Goal: Information Seeking & Learning: Learn about a topic

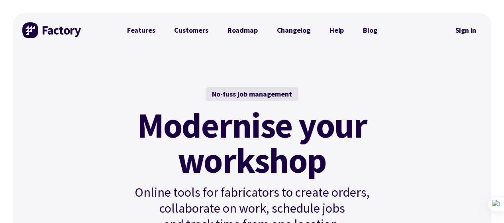
click at [254, 116] on mark "Modernise your workshop" at bounding box center [252, 143] width 230 height 70
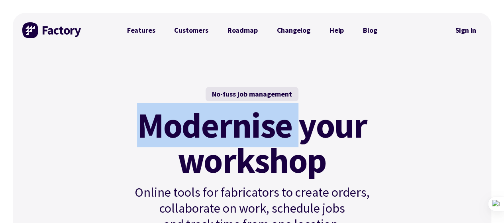
click at [254, 116] on mark "Modernise your workshop" at bounding box center [252, 143] width 230 height 70
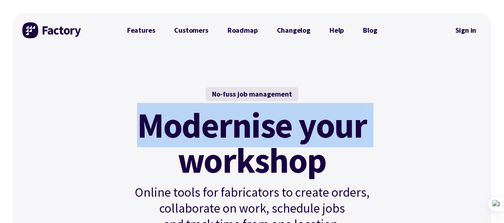
click at [254, 116] on mark "Modernise your workshop" at bounding box center [252, 143] width 230 height 70
copy mark "Modernise your"
click at [228, 134] on mark "Modernise your workshop" at bounding box center [252, 143] width 230 height 70
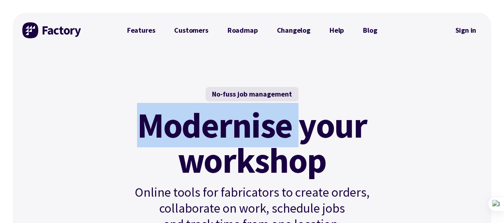
click at [228, 134] on mark "Modernise your workshop" at bounding box center [252, 143] width 230 height 70
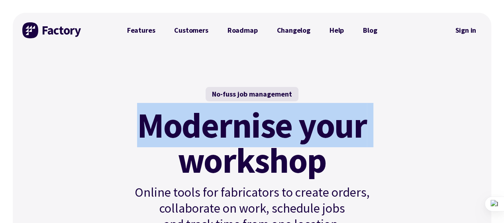
click at [228, 134] on mark "Modernise your workshop" at bounding box center [252, 143] width 230 height 70
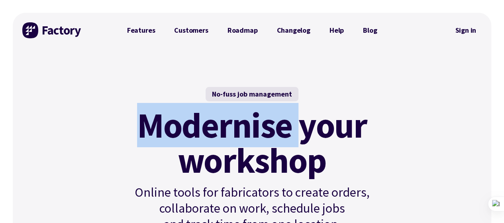
click at [228, 134] on mark "Modernise your workshop" at bounding box center [252, 143] width 230 height 70
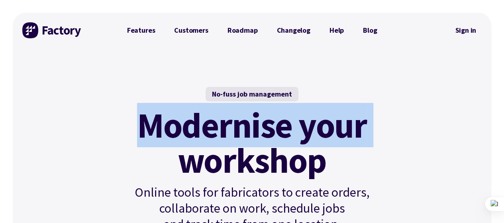
click at [228, 134] on mark "Modernise your workshop" at bounding box center [252, 143] width 230 height 70
click at [227, 133] on mark "Modernise your workshop" at bounding box center [252, 143] width 230 height 70
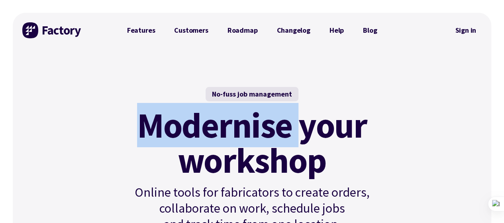
click at [227, 133] on mark "Modernise your workshop" at bounding box center [252, 143] width 230 height 70
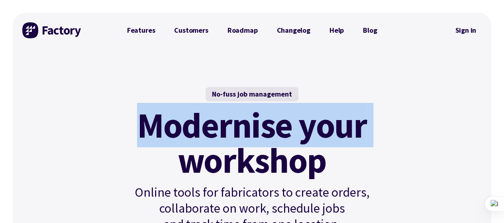
click at [227, 133] on mark "Modernise your workshop" at bounding box center [252, 143] width 230 height 70
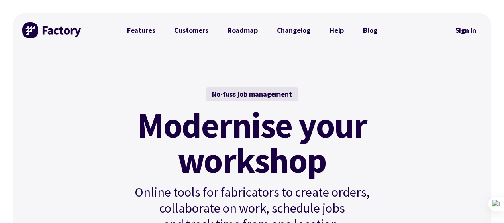
click at [238, 144] on mark "Modernise your workshop" at bounding box center [252, 143] width 230 height 70
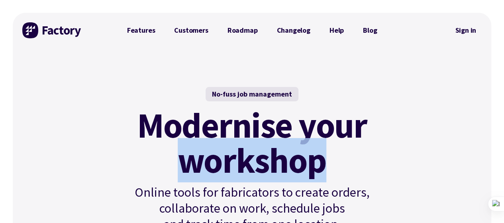
click at [238, 144] on mark "Modernise your workshop" at bounding box center [252, 143] width 230 height 70
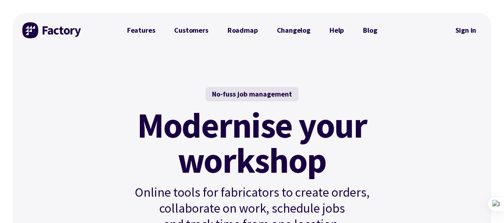
click at [239, 140] on mark "Modernise your workshop" at bounding box center [252, 143] width 230 height 70
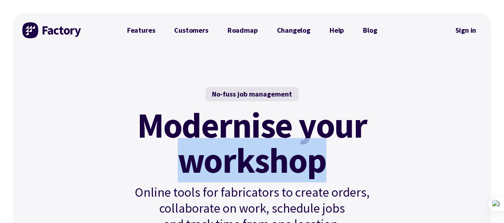
click at [239, 140] on mark "Modernise your workshop" at bounding box center [252, 143] width 230 height 70
copy mark "workshop"
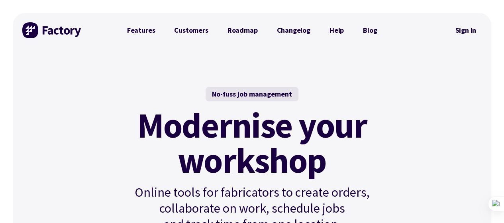
click at [266, 128] on mark "Modernise your workshop" at bounding box center [252, 143] width 230 height 70
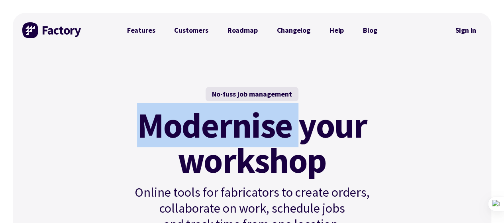
click at [266, 128] on mark "Modernise your workshop" at bounding box center [252, 143] width 230 height 70
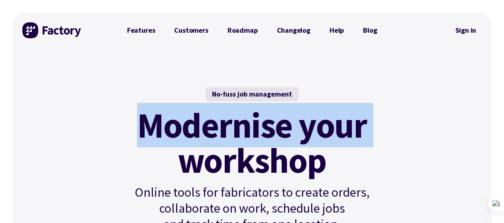
click at [266, 128] on mark "Modernise your workshop" at bounding box center [252, 143] width 230 height 70
click at [295, 124] on mark "Modernise your workshop" at bounding box center [252, 143] width 230 height 70
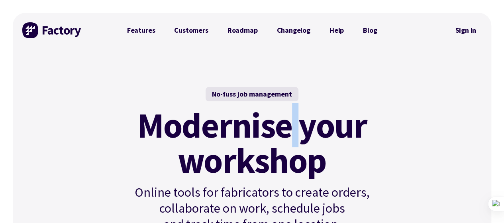
click at [295, 124] on mark "Modernise your workshop" at bounding box center [252, 143] width 230 height 70
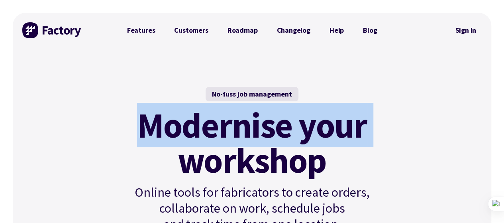
click at [295, 124] on mark "Modernise your workshop" at bounding box center [252, 143] width 230 height 70
click at [276, 133] on mark "Modernise your workshop" at bounding box center [252, 143] width 230 height 70
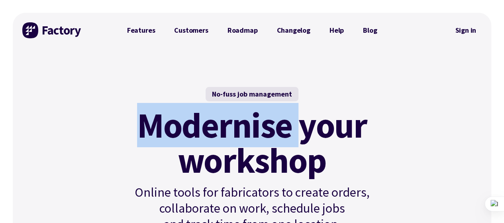
click at [276, 133] on mark "Modernise your workshop" at bounding box center [252, 143] width 230 height 70
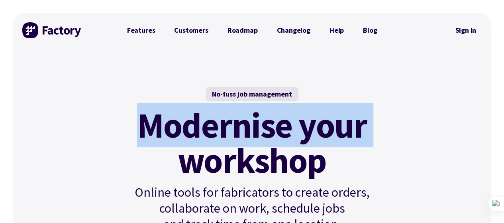
click at [276, 133] on mark "Modernise your workshop" at bounding box center [252, 143] width 230 height 70
click at [298, 128] on mark "Modernise your workshop" at bounding box center [252, 143] width 230 height 70
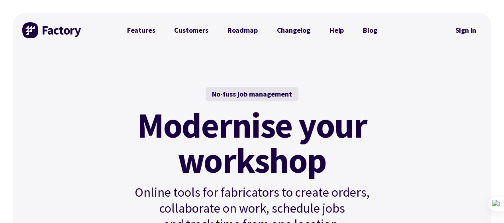
click at [218, 97] on div "No-fuss job management" at bounding box center [252, 94] width 93 height 14
click at [216, 117] on mark "Modernise your workshop" at bounding box center [252, 143] width 230 height 70
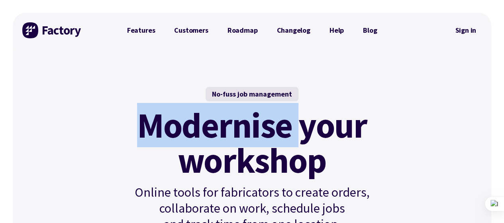
click at [216, 116] on mark "Modernise your workshop" at bounding box center [252, 143] width 230 height 70
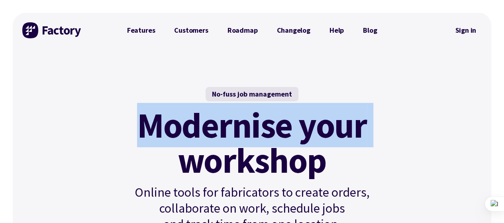
drag, startPoint x: 216, startPoint y: 116, endPoint x: 262, endPoint y: 115, distance: 46.6
click at [216, 116] on mark "Modernise your workshop" at bounding box center [252, 143] width 230 height 70
click at [262, 115] on mark "Modernise your workshop" at bounding box center [252, 143] width 230 height 70
